Goal: Task Accomplishment & Management: Complete application form

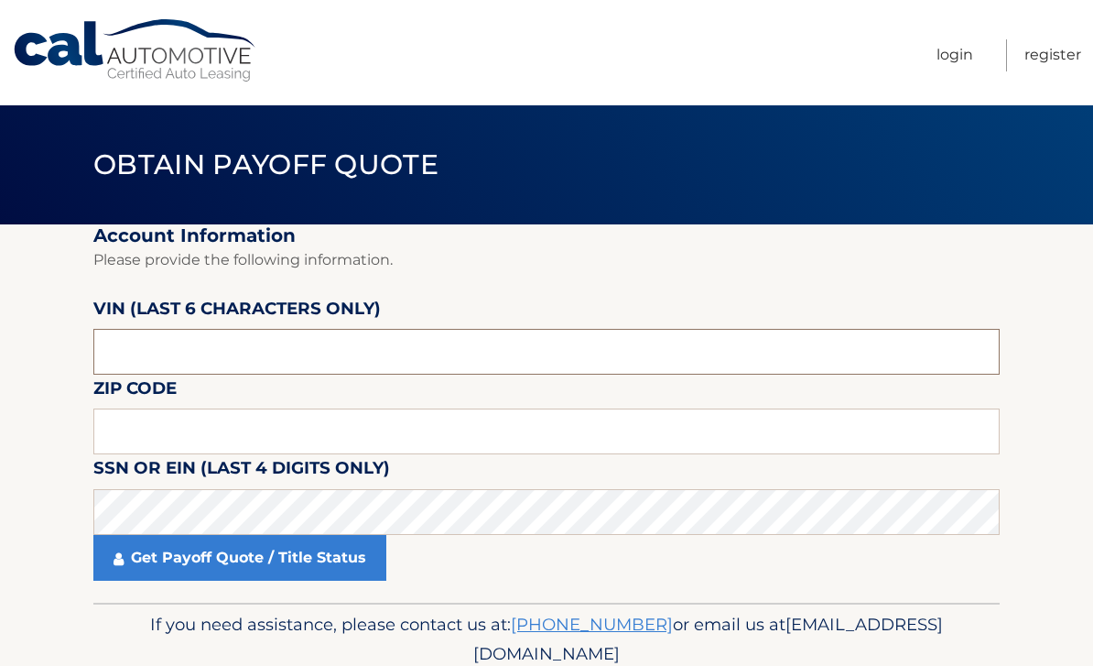
click at [106, 352] on input "text" at bounding box center [546, 352] width 906 height 46
click at [115, 432] on input "text" at bounding box center [546, 431] width 906 height 46
click at [649, 362] on input "text" at bounding box center [546, 352] width 906 height 46
type input "068982"
click at [364, 431] on input "text" at bounding box center [546, 431] width 906 height 46
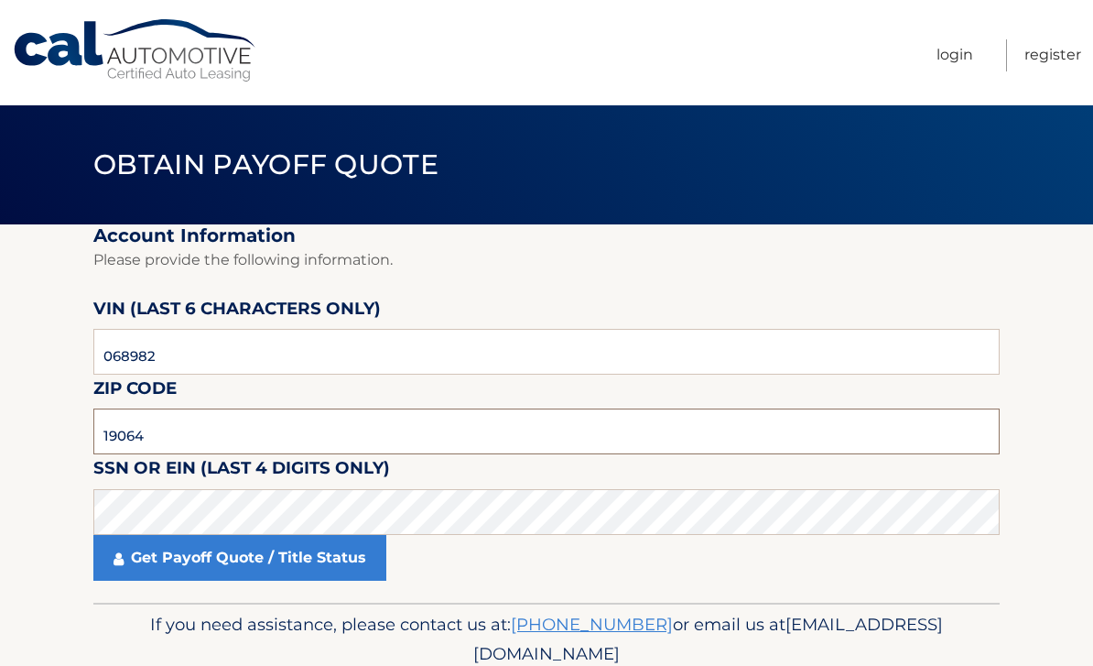
type input "19064"
click at [365, 541] on link "Get Payoff Quote / Title Status" at bounding box center [239, 558] width 293 height 46
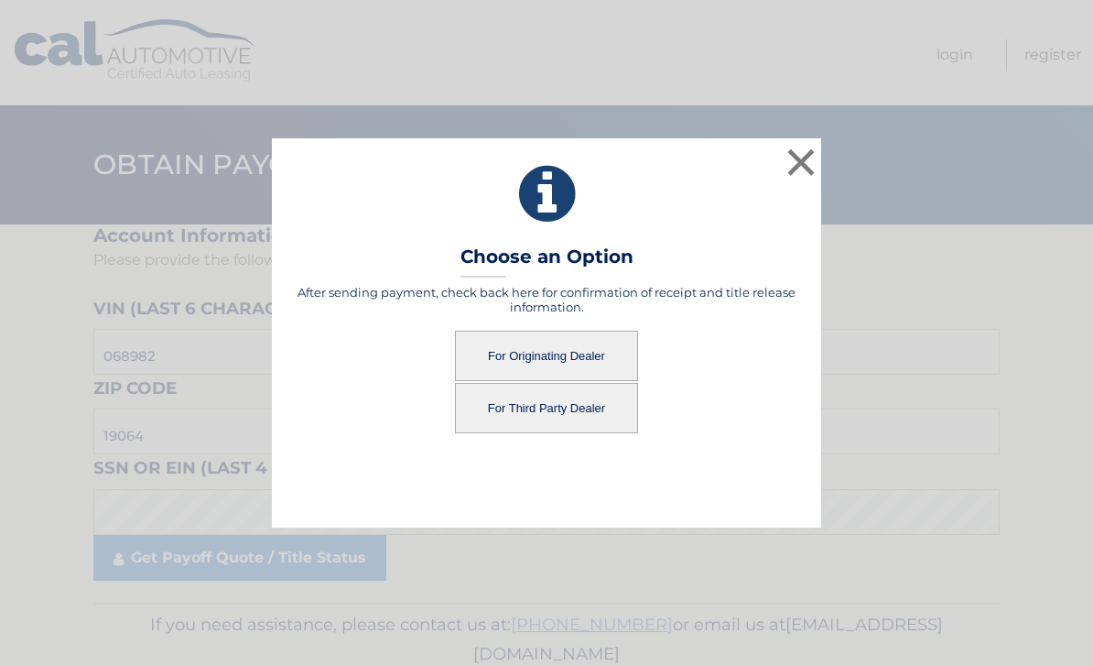
click at [600, 409] on button "For Third Party Dealer" at bounding box center [546, 408] width 183 height 50
click at [601, 409] on button "For Third Party Dealer" at bounding box center [546, 408] width 183 height 50
click at [602, 353] on button "For Originating Dealer" at bounding box center [546, 356] width 183 height 50
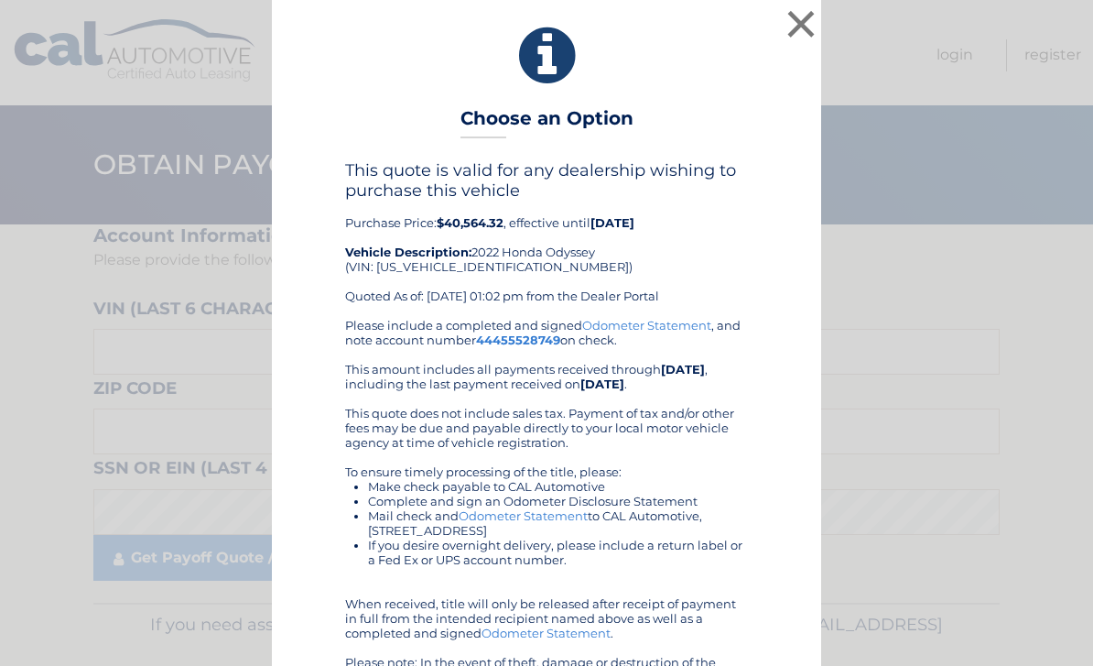
click at [812, 14] on button "×" at bounding box center [801, 23] width 37 height 37
